Goal: Transaction & Acquisition: Obtain resource

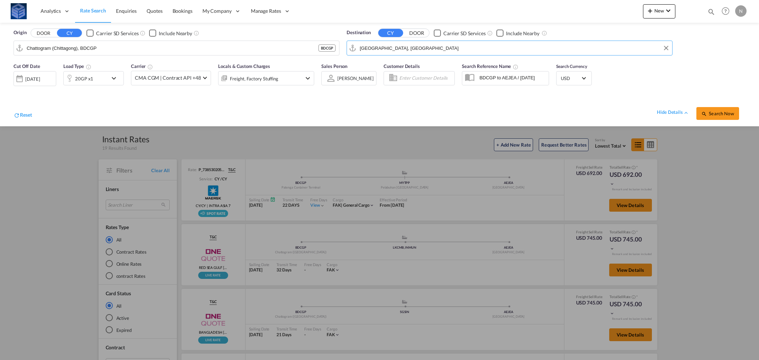
type input "Vercruz"
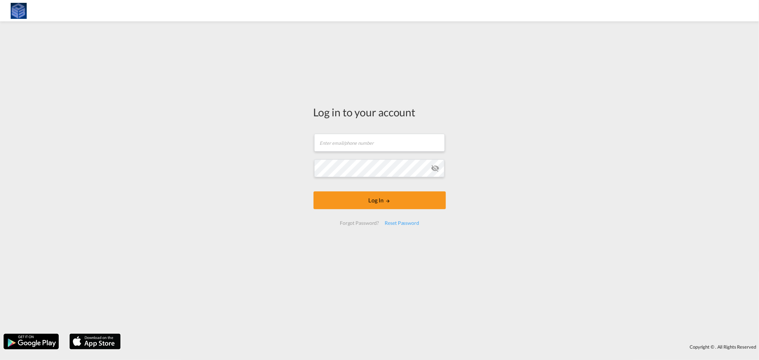
click at [286, 47] on body "Log in to your account Email field is required Password field is required Log I…" at bounding box center [379, 180] width 759 height 360
type input "[PERSON_NAME][EMAIL_ADDRESS][DOMAIN_NAME]"
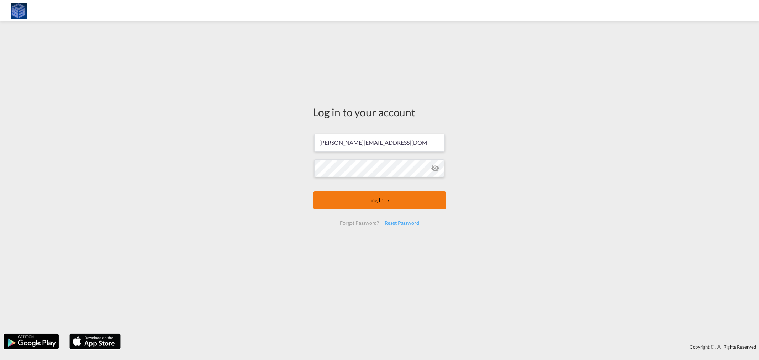
click at [386, 200] on md-icon "LOGIN" at bounding box center [387, 201] width 5 height 5
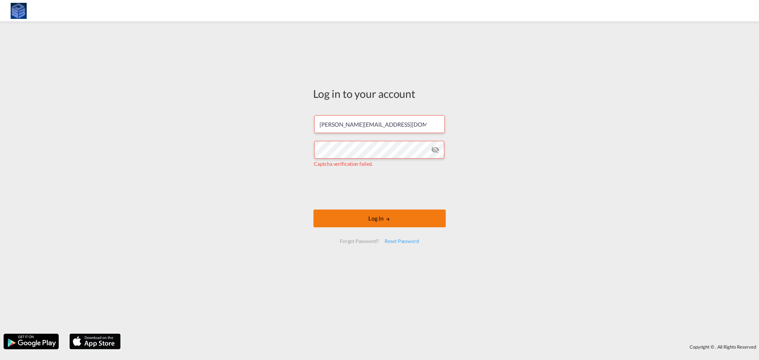
click at [375, 221] on button "Log In" at bounding box center [379, 219] width 132 height 18
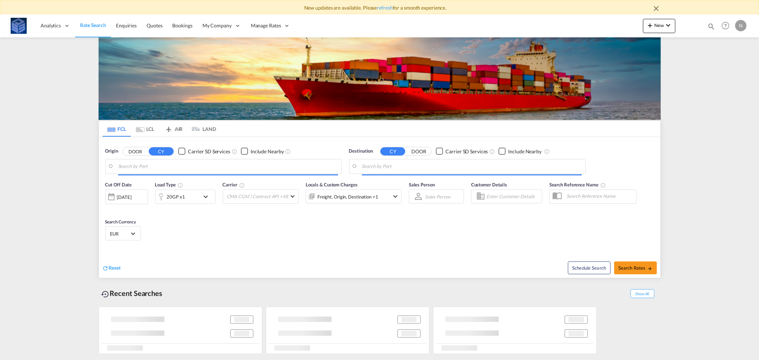
type input "Chattogram (Chittagong), BDCGP"
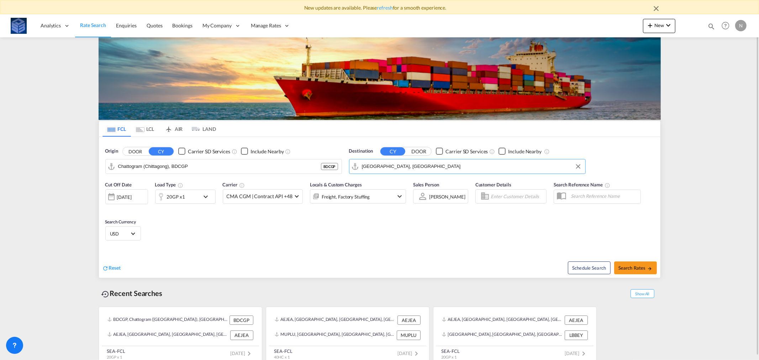
click at [429, 170] on input "[GEOGRAPHIC_DATA], [GEOGRAPHIC_DATA]" at bounding box center [472, 166] width 220 height 11
paste input "Mombasa"
click at [374, 181] on div "Mombasa [GEOGRAPHIC_DATA] [GEOGRAPHIC_DATA]" at bounding box center [416, 185] width 135 height 21
type input "Mombasa, KEMBA"
click at [180, 198] on div "20GP x1" at bounding box center [176, 197] width 18 height 10
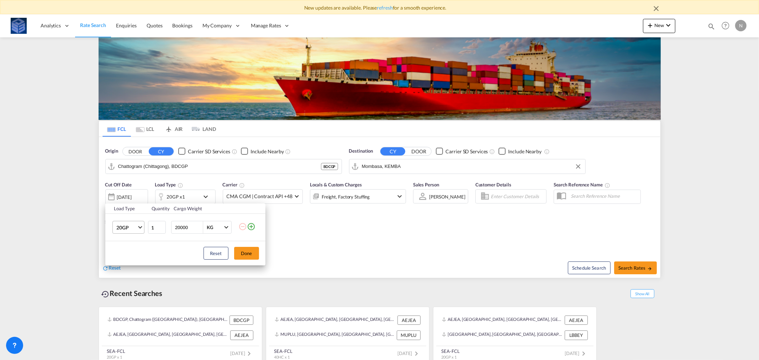
click at [125, 228] on span "20GP" at bounding box center [126, 227] width 21 height 7
click at [130, 262] on md-option "40HC" at bounding box center [134, 261] width 48 height 17
drag, startPoint x: 249, startPoint y: 253, endPoint x: 451, endPoint y: 248, distance: 201.8
click at [249, 253] on button "Done" at bounding box center [246, 253] width 25 height 13
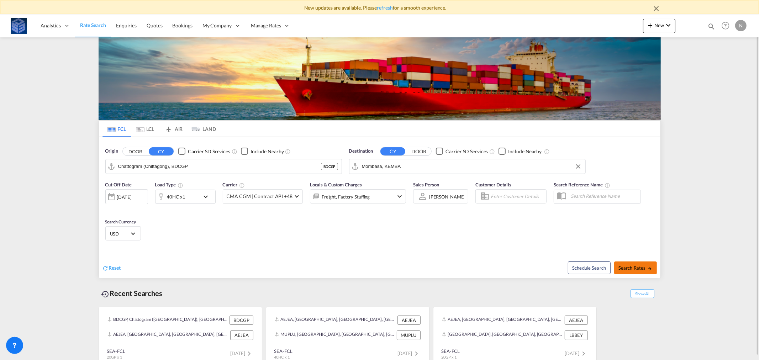
click at [643, 263] on button "Search Rates" at bounding box center [635, 268] width 43 height 13
type input "BDCGP to KEMBA / [DATE]"
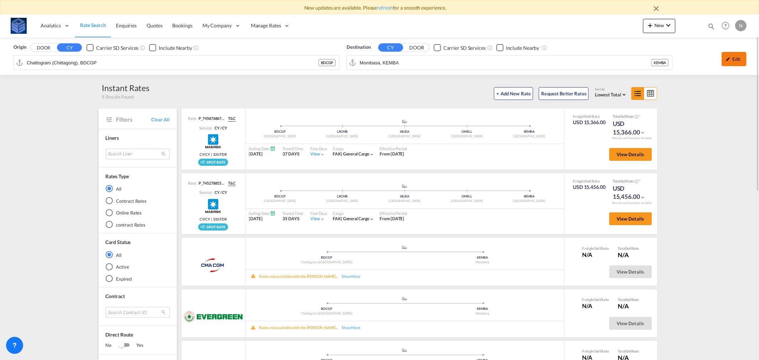
click at [741, 54] on div "Edit" at bounding box center [734, 59] width 25 height 14
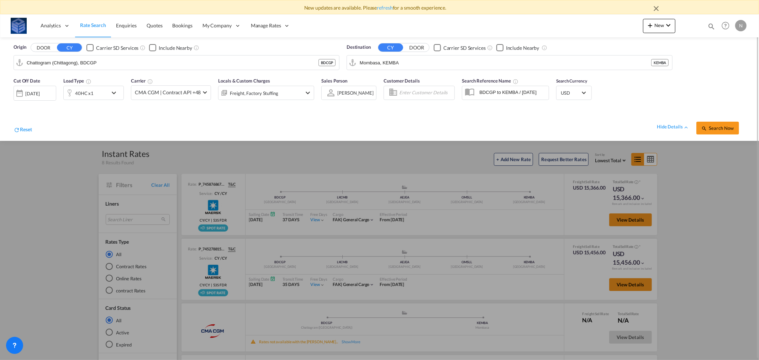
click at [108, 94] on div "40HC x1" at bounding box center [93, 93] width 60 height 14
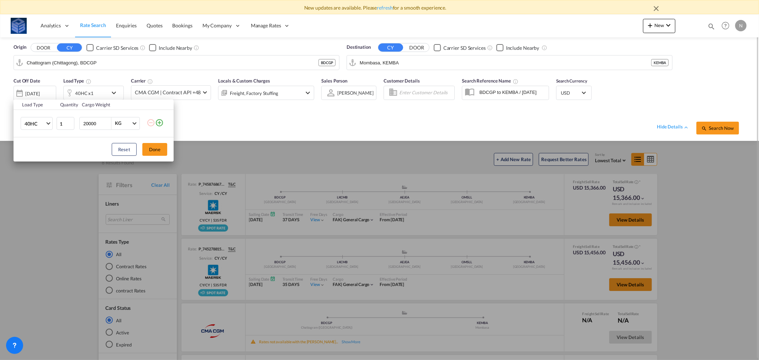
click at [354, 120] on div "Load Type Quantity Cargo Weight 40HC 20GP 40GP 40HC 45HC 20RE 40RE 40HR 20OT 40…" at bounding box center [379, 180] width 759 height 360
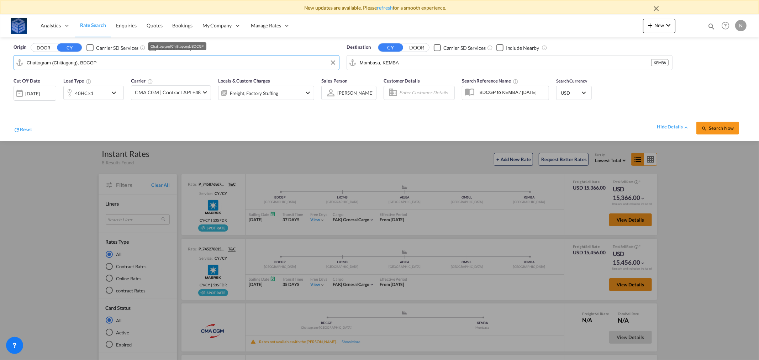
click at [310, 63] on input "Chattogram (Chittagong), BDCGP" at bounding box center [181, 62] width 309 height 11
click at [333, 62] on button "Clear Input" at bounding box center [333, 62] width 11 height 11
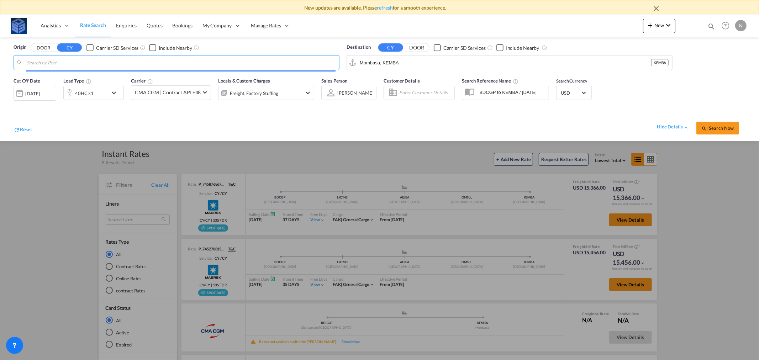
click at [312, 63] on input "Search by Port" at bounding box center [181, 62] width 309 height 11
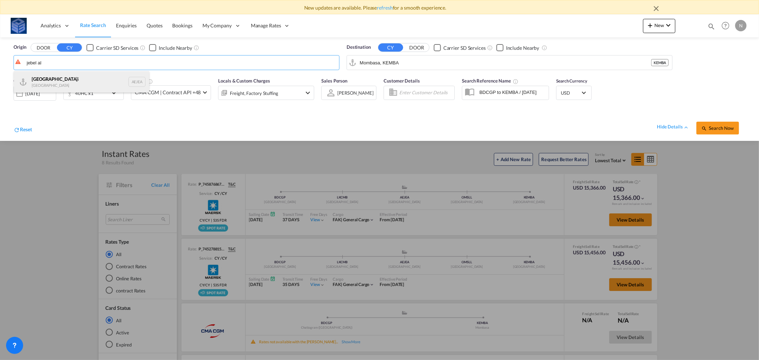
click at [41, 76] on div "[GEOGRAPHIC_DATA] i [GEOGRAPHIC_DATA] AEJEA" at bounding box center [81, 81] width 135 height 21
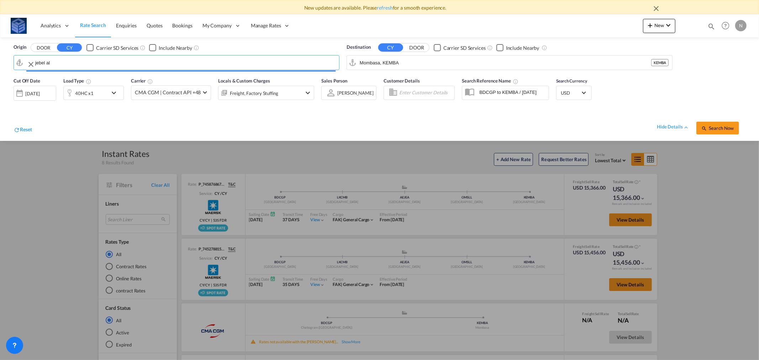
type input "[GEOGRAPHIC_DATA], [GEOGRAPHIC_DATA]"
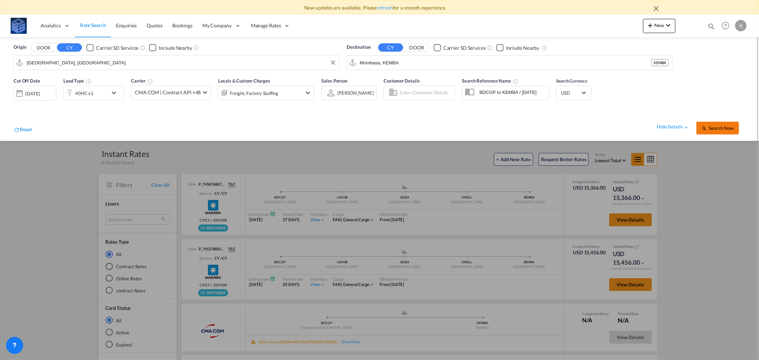
click at [715, 127] on span "Search Now" at bounding box center [717, 128] width 32 height 6
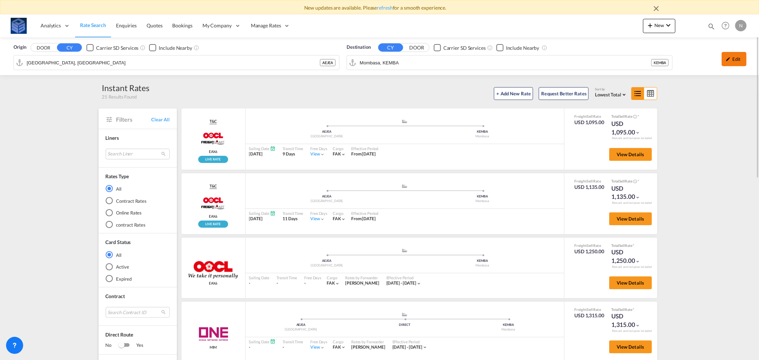
click at [734, 59] on div "Edit" at bounding box center [734, 59] width 25 height 14
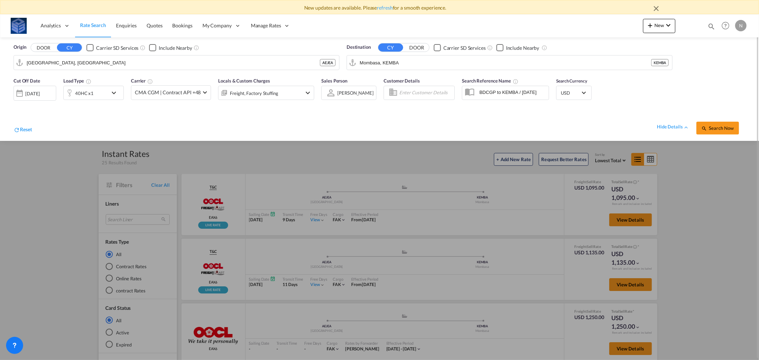
click at [96, 94] on div "40HC x1" at bounding box center [86, 93] width 44 height 14
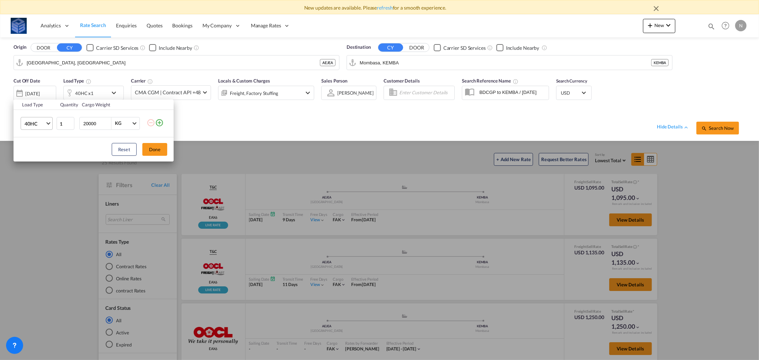
click at [40, 123] on span "40HC" at bounding box center [35, 123] width 21 height 7
click at [36, 133] on md-option "40RE" at bounding box center [43, 135] width 48 height 17
click at [30, 124] on span "40RE" at bounding box center [35, 123] width 21 height 7
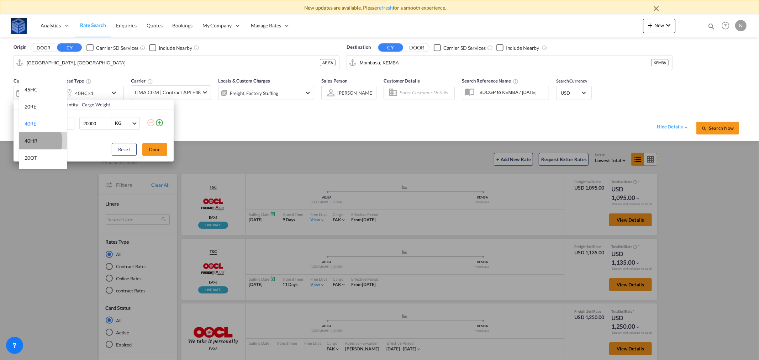
click at [32, 141] on div "40HR" at bounding box center [31, 140] width 13 height 7
click at [159, 147] on button "Done" at bounding box center [154, 149] width 25 height 13
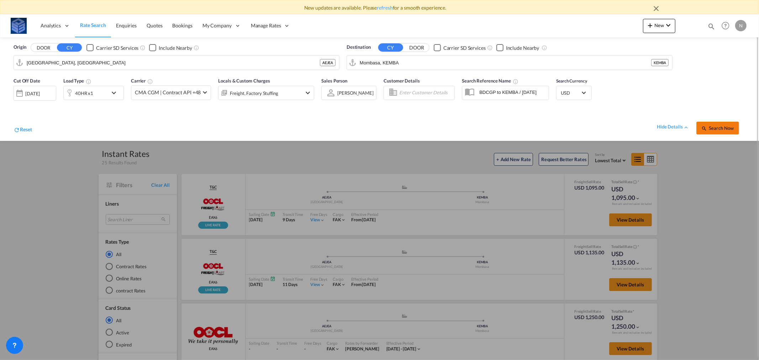
click at [719, 129] on span "Search Now" at bounding box center [717, 128] width 32 height 6
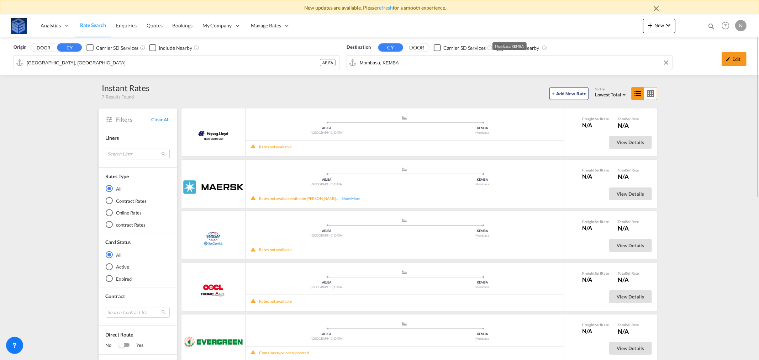
click at [402, 58] on input "Mombasa, KEMBA" at bounding box center [514, 62] width 309 height 11
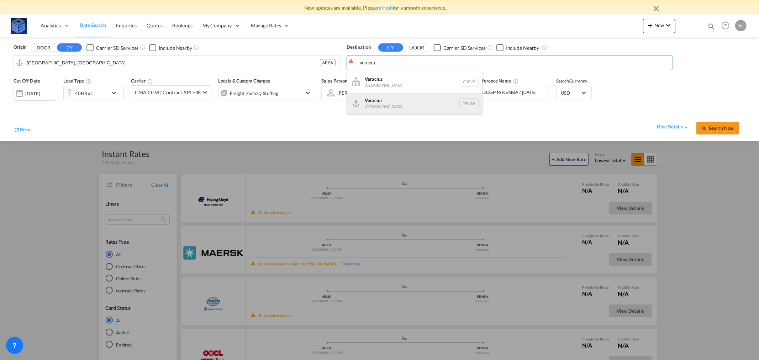
click at [400, 102] on div "Veracru z [GEOGRAPHIC_DATA] MXVER" at bounding box center [414, 103] width 135 height 21
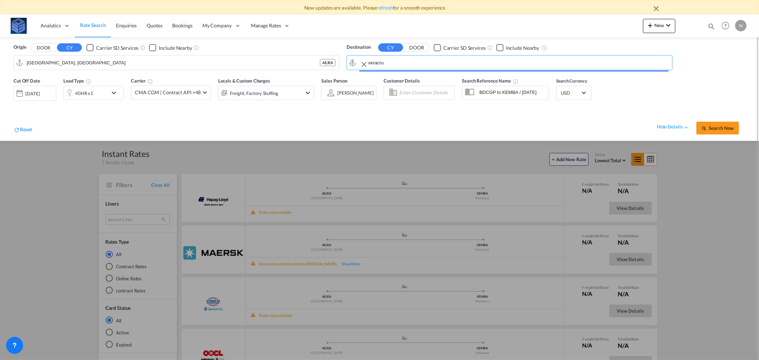
type input "[GEOGRAPHIC_DATA], MXVER"
click at [93, 93] on div "40HR x1" at bounding box center [86, 93] width 44 height 14
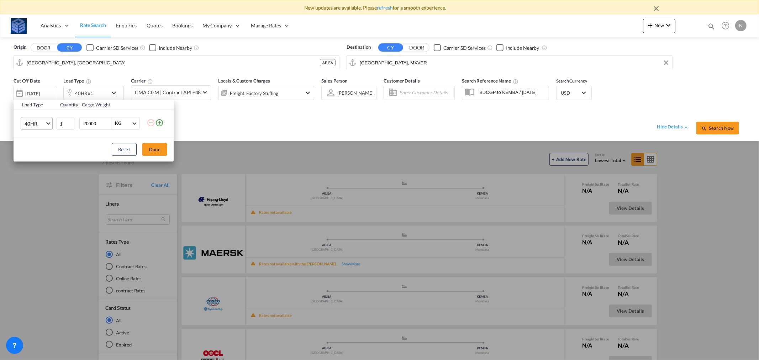
click at [42, 125] on span "40HR" at bounding box center [35, 123] width 21 height 7
click at [31, 88] on div "20RE" at bounding box center [31, 89] width 12 height 7
drag, startPoint x: 35, startPoint y: 122, endPoint x: 47, endPoint y: 125, distance: 13.0
click at [35, 123] on span "20RE" at bounding box center [35, 123] width 21 height 7
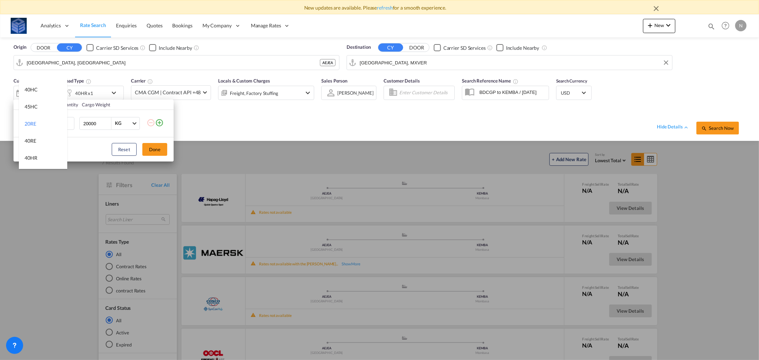
scroll to position [0, 0]
click at [33, 90] on md-option "20GP" at bounding box center [43, 86] width 48 height 17
drag, startPoint x: 150, startPoint y: 148, endPoint x: 177, endPoint y: 150, distance: 27.5
click at [153, 148] on button "Done" at bounding box center [154, 149] width 25 height 13
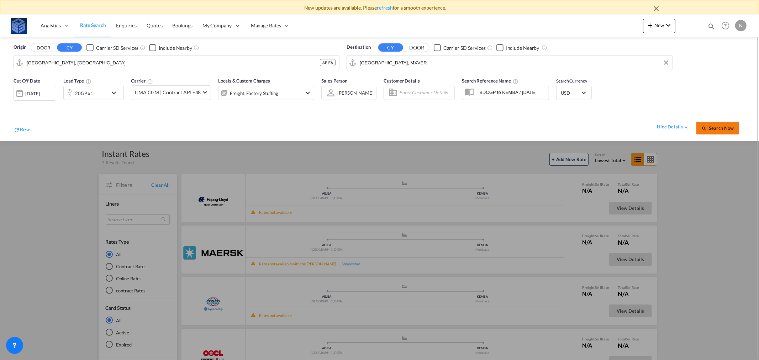
click at [723, 129] on span "Search Now" at bounding box center [717, 128] width 32 height 6
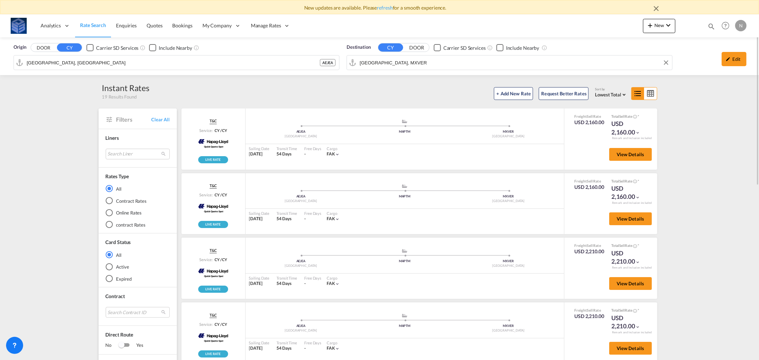
click at [386, 60] on input "[GEOGRAPHIC_DATA], MXVER" at bounding box center [514, 62] width 309 height 11
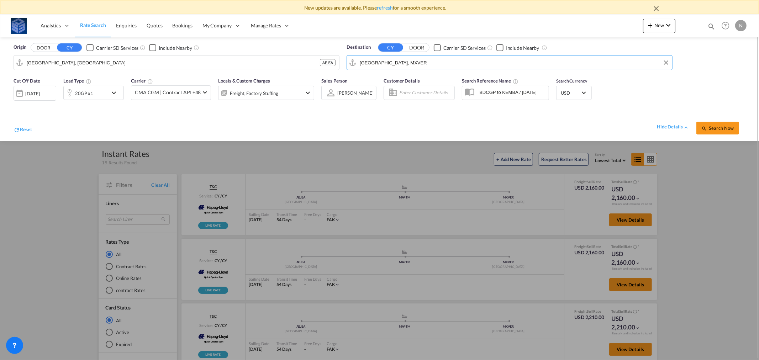
click at [386, 60] on input "[GEOGRAPHIC_DATA], MXVER" at bounding box center [514, 62] width 309 height 11
paste input "Pointe Noire"
click at [384, 84] on div "[GEOGRAPHIC_DATA] CGPNR" at bounding box center [414, 81] width 135 height 21
type input "Pointe Noire, CGPNR"
click at [96, 95] on div "20GP x1" at bounding box center [86, 93] width 44 height 14
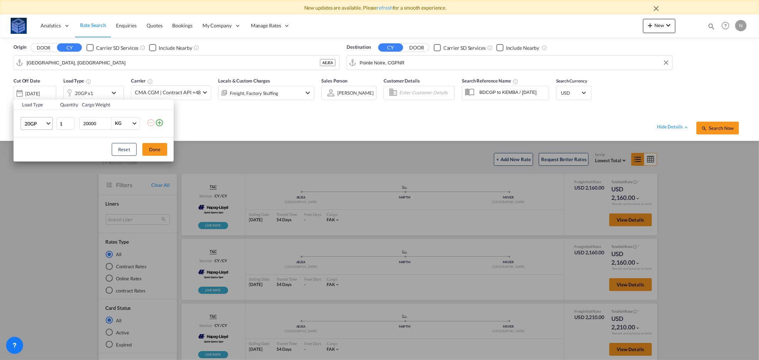
click at [40, 126] on span "20GP" at bounding box center [35, 123] width 21 height 7
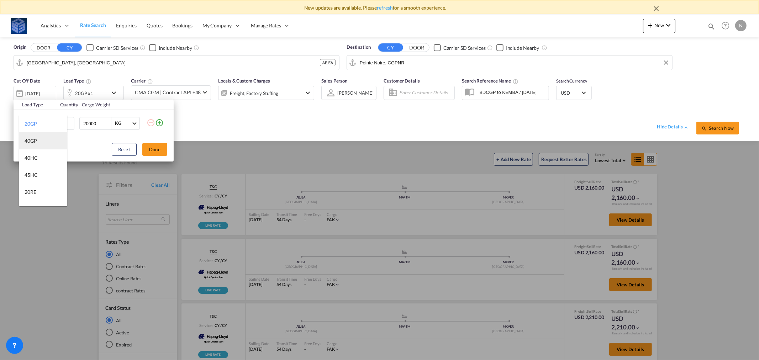
click at [34, 138] on div "40GP" at bounding box center [31, 140] width 12 height 7
drag, startPoint x: 152, startPoint y: 150, endPoint x: 232, endPoint y: 165, distance: 81.0
click at [154, 150] on button "Done" at bounding box center [154, 149] width 25 height 13
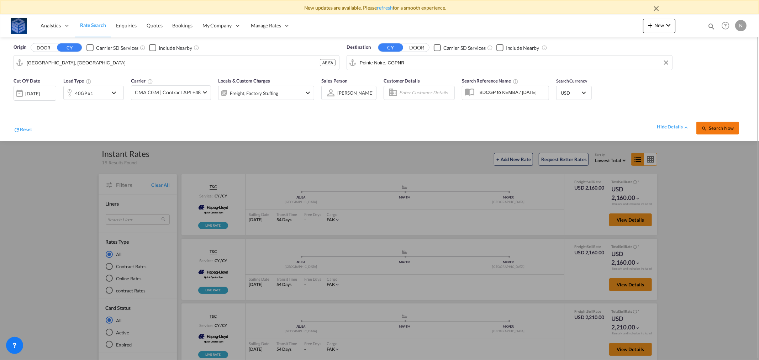
click at [717, 133] on button "Search Now" at bounding box center [717, 128] width 43 height 13
drag, startPoint x: 383, startPoint y: 63, endPoint x: 359, endPoint y: 62, distance: 23.8
click at [353, 63] on md-input-container "Pointe Noire, CGPNR" at bounding box center [509, 63] width 325 height 14
drag, startPoint x: 382, startPoint y: 62, endPoint x: 345, endPoint y: 60, distance: 37.0
click at [345, 60] on div "Destination CY DOOR Carrier SD Services Include Nearby Pointe Noire, CGPNR CGPNR" at bounding box center [509, 56] width 333 height 33
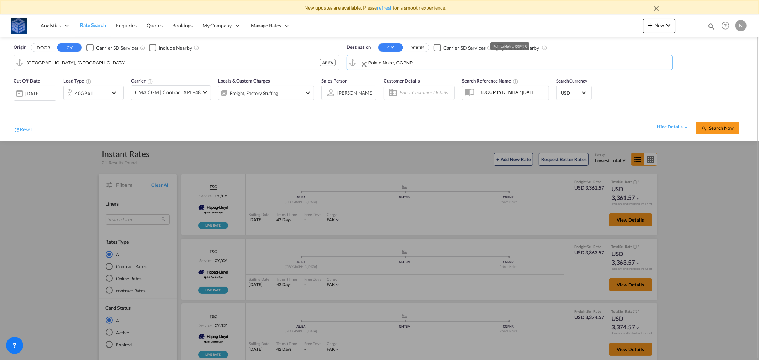
paste input "CALLAO"
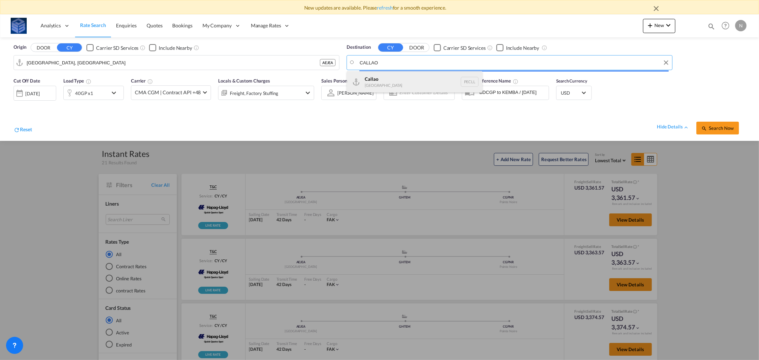
paste input "asablanca"
click at [390, 78] on div "Casablanca [GEOGRAPHIC_DATA] [GEOGRAPHIC_DATA]" at bounding box center [414, 81] width 135 height 21
type input "[GEOGRAPHIC_DATA], MACAS"
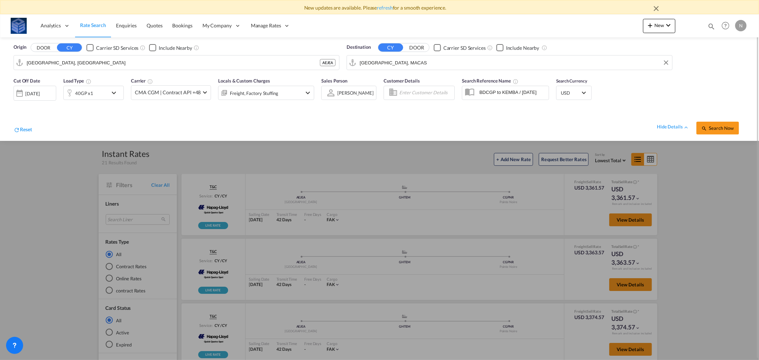
click at [99, 91] on div "40GP x1" at bounding box center [86, 93] width 44 height 14
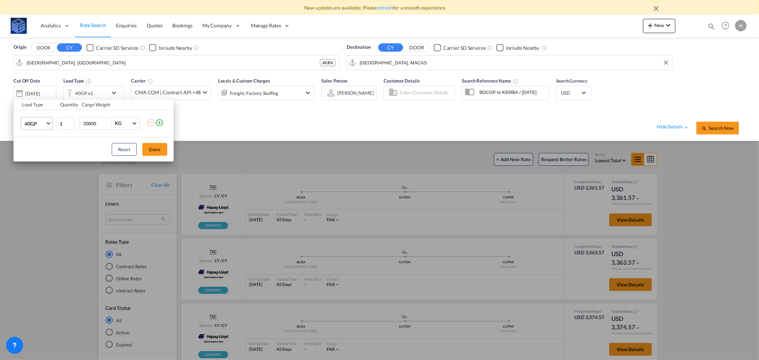
click at [26, 126] on span "40GP" at bounding box center [35, 123] width 21 height 7
click at [34, 108] on div "20GP" at bounding box center [31, 106] width 12 height 7
drag, startPoint x: 149, startPoint y: 146, endPoint x: 403, endPoint y: 152, distance: 254.8
click at [150, 146] on button "Done" at bounding box center [154, 149] width 25 height 13
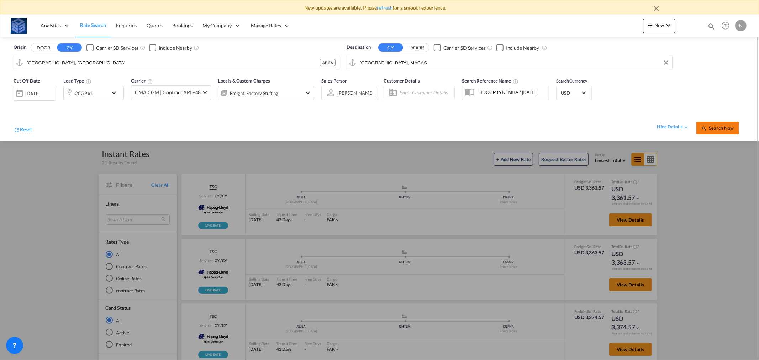
click at [723, 125] on span "Search Now" at bounding box center [717, 128] width 32 height 6
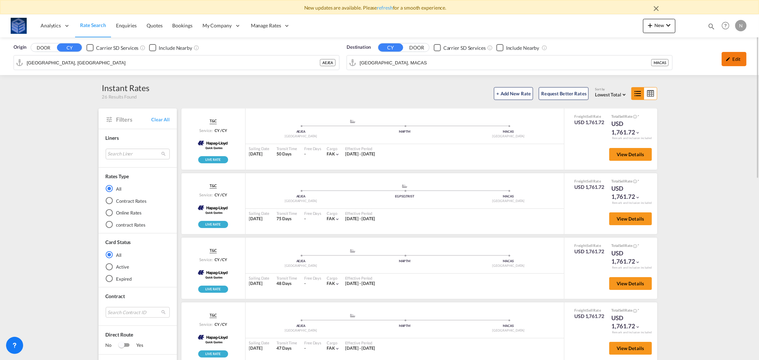
click at [737, 56] on div "Edit" at bounding box center [734, 59] width 25 height 14
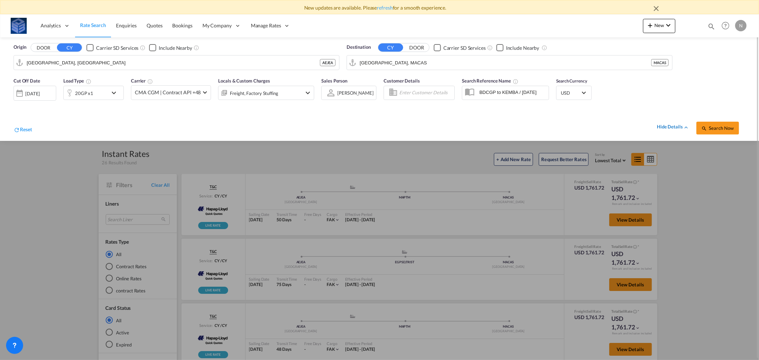
click at [677, 125] on div "hide details" at bounding box center [673, 126] width 32 height 7
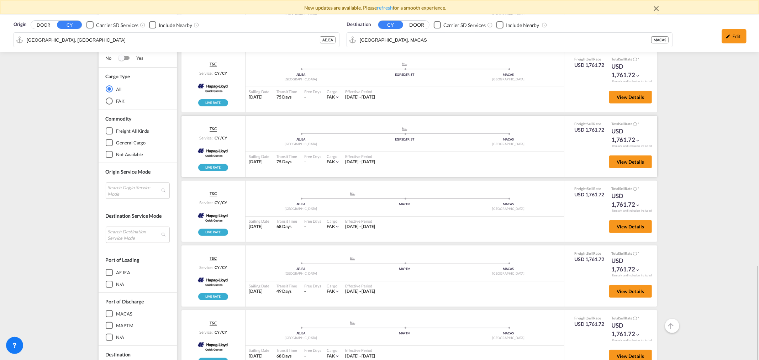
scroll to position [385, 0]
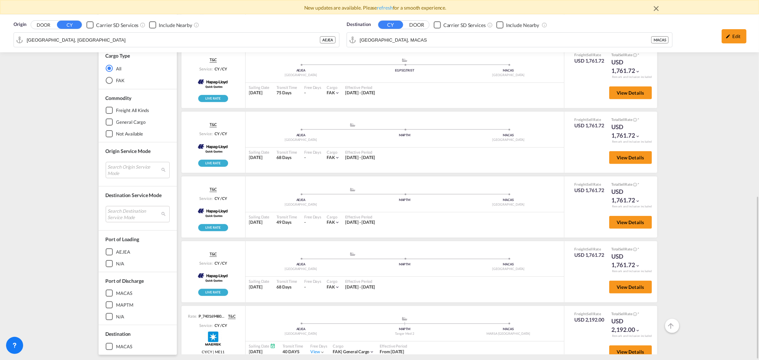
click at [7, 163] on div "Origin DOOR CY Carrier SD Services Include Nearby [GEOGRAPHIC_DATA], AEJEA AEJE…" at bounding box center [379, 6] width 759 height 708
